Goal: Task Accomplishment & Management: Complete application form

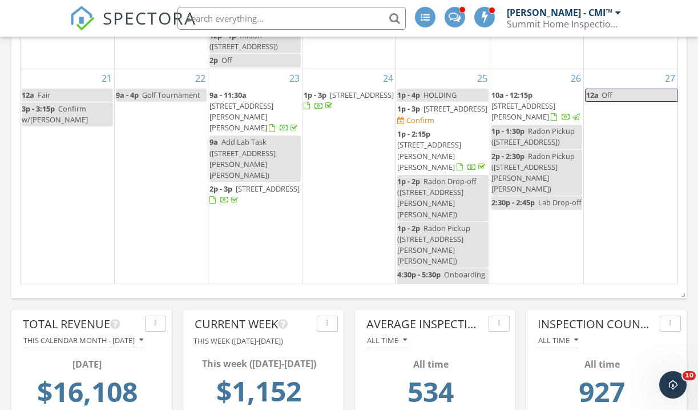
scroll to position [1075, 0]
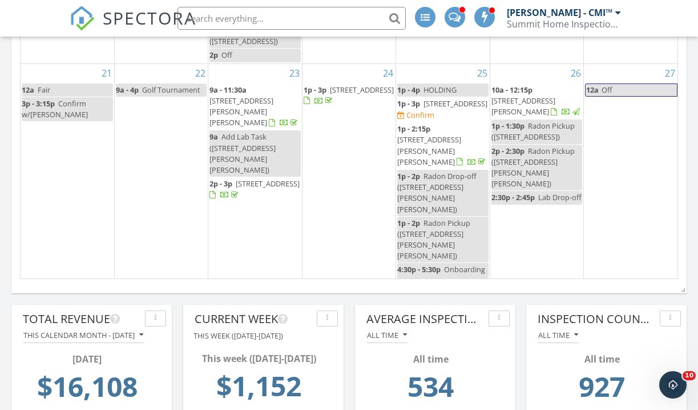
click at [443, 289] on div "2 7p - 8p Meeting" at bounding box center [442, 318] width 93 height 59
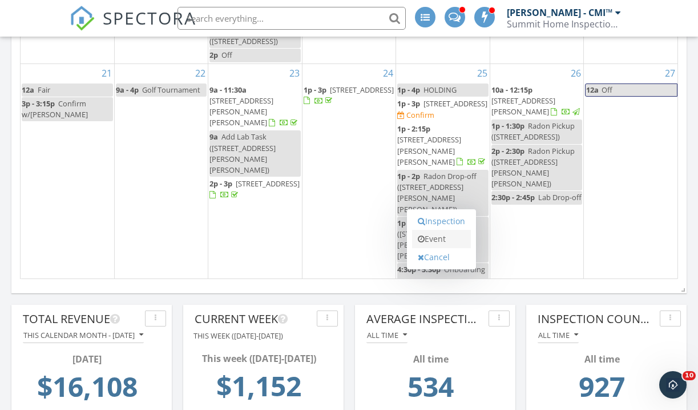
click at [444, 231] on link "Event" at bounding box center [441, 239] width 59 height 18
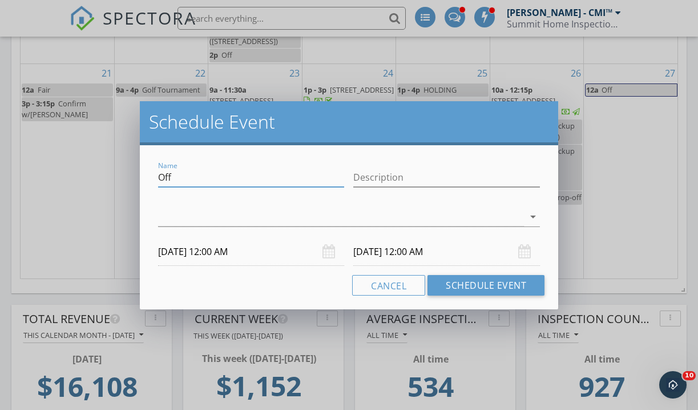
drag, startPoint x: 176, startPoint y: 182, endPoint x: 139, endPoint y: 179, distance: 37.8
click at [139, 179] on div "Schedule Event Name Off Description arrow_drop_down [DATE] 12:00 AM [DATE] 12:0…" at bounding box center [349, 205] width 698 height 410
type input "HOLD"
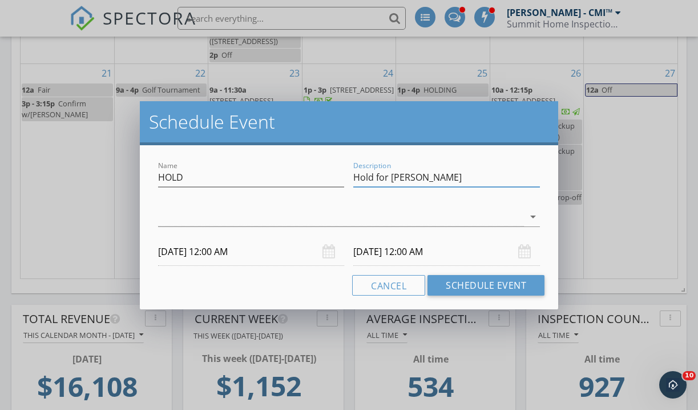
type input "Hold for [PERSON_NAME]"
click at [213, 210] on div at bounding box center [341, 216] width 367 height 19
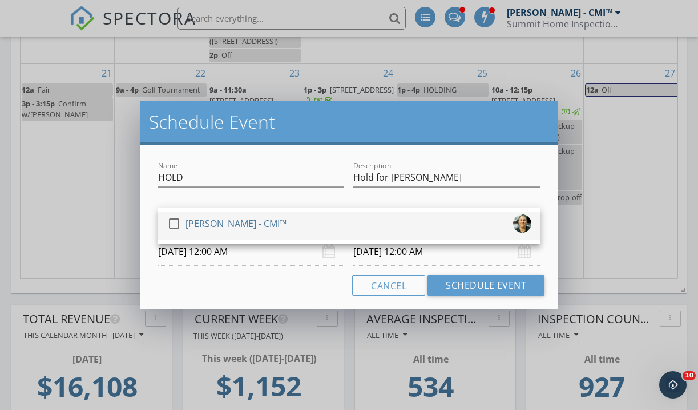
click at [203, 219] on div "[PERSON_NAME] - CMI™" at bounding box center [236, 223] width 101 height 18
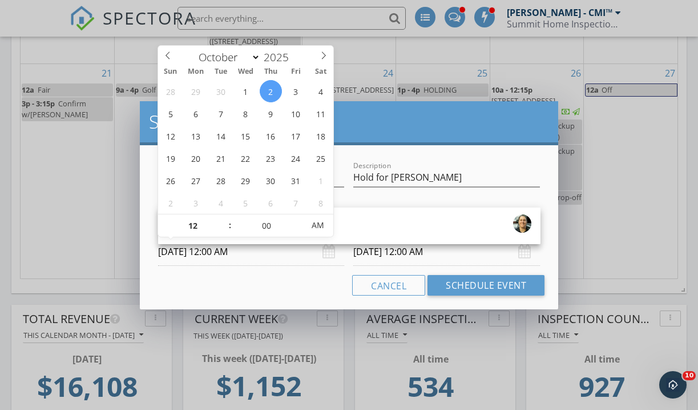
click at [209, 252] on input "[DATE] 12:00 AM" at bounding box center [251, 252] width 187 height 28
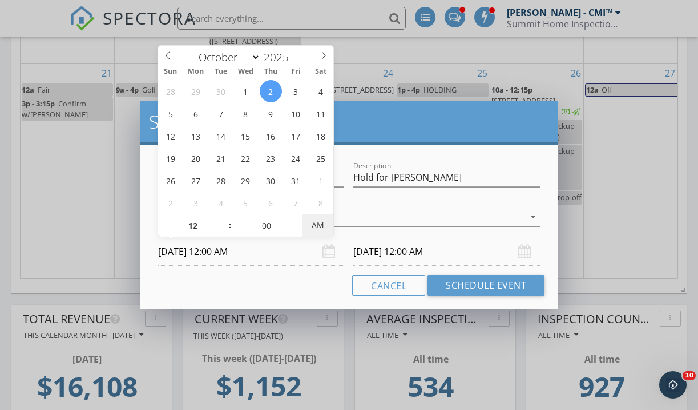
type input "[DATE] 12:00 PM"
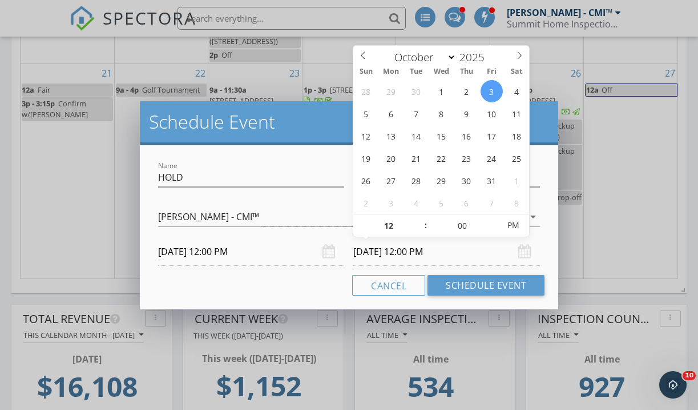
click at [417, 254] on input "[DATE] 12:00 PM" at bounding box center [447, 252] width 187 height 28
type input "[DATE] 12:00 PM"
type input "01"
type input "[DATE] 1:00 PM"
click at [420, 222] on span at bounding box center [420, 219] width 8 height 11
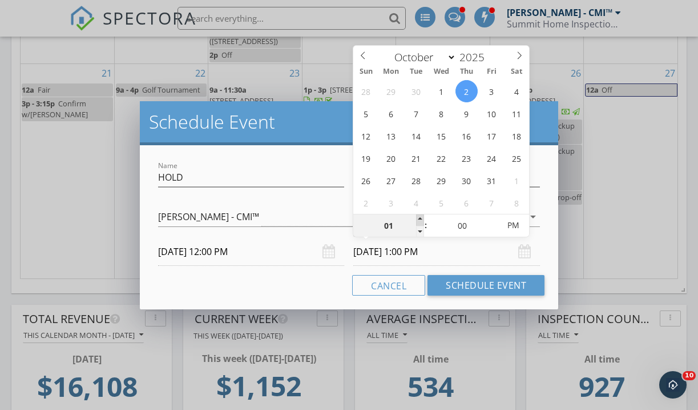
type input "02"
type input "[DATE] 2:00 PM"
click at [420, 222] on span at bounding box center [420, 219] width 8 height 11
type input "03"
type input "[DATE] 3:00 PM"
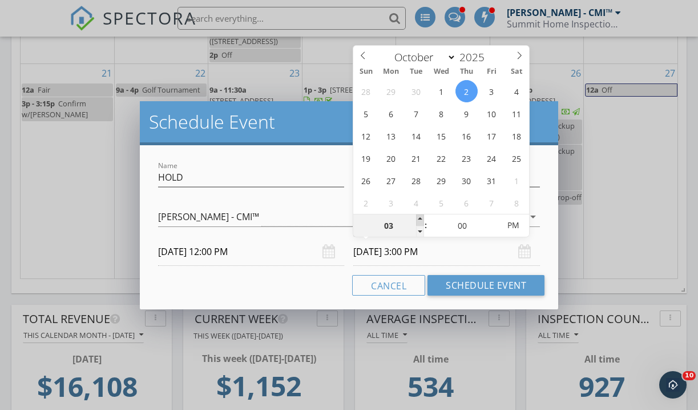
click at [420, 222] on span at bounding box center [420, 219] width 8 height 11
type input "02"
type input "[DATE] 2:00 PM"
click at [420, 233] on span at bounding box center [420, 231] width 8 height 11
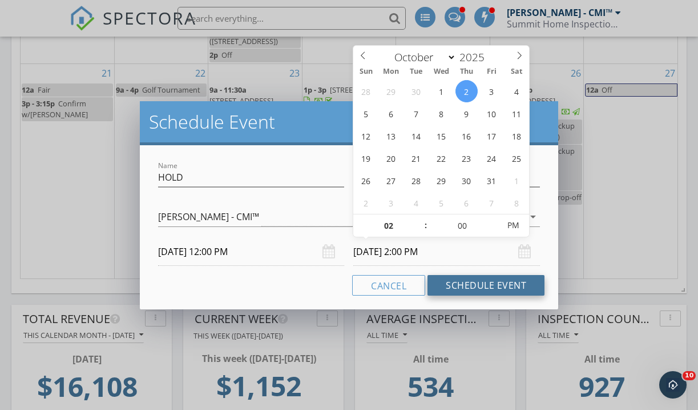
click at [481, 286] on button "Schedule Event" at bounding box center [486, 285] width 117 height 21
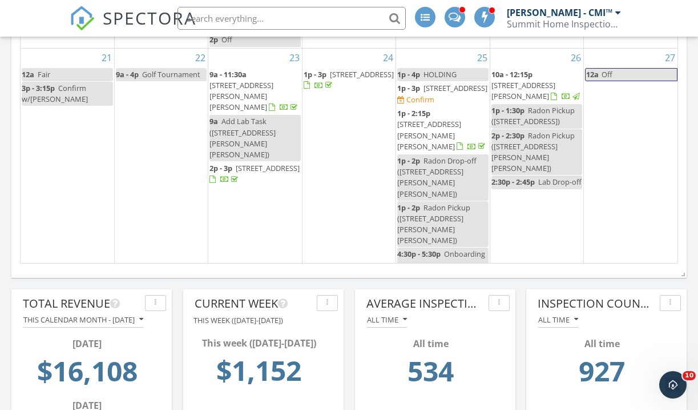
scroll to position [1090, 0]
